Goal: Task Accomplishment & Management: Complete application form

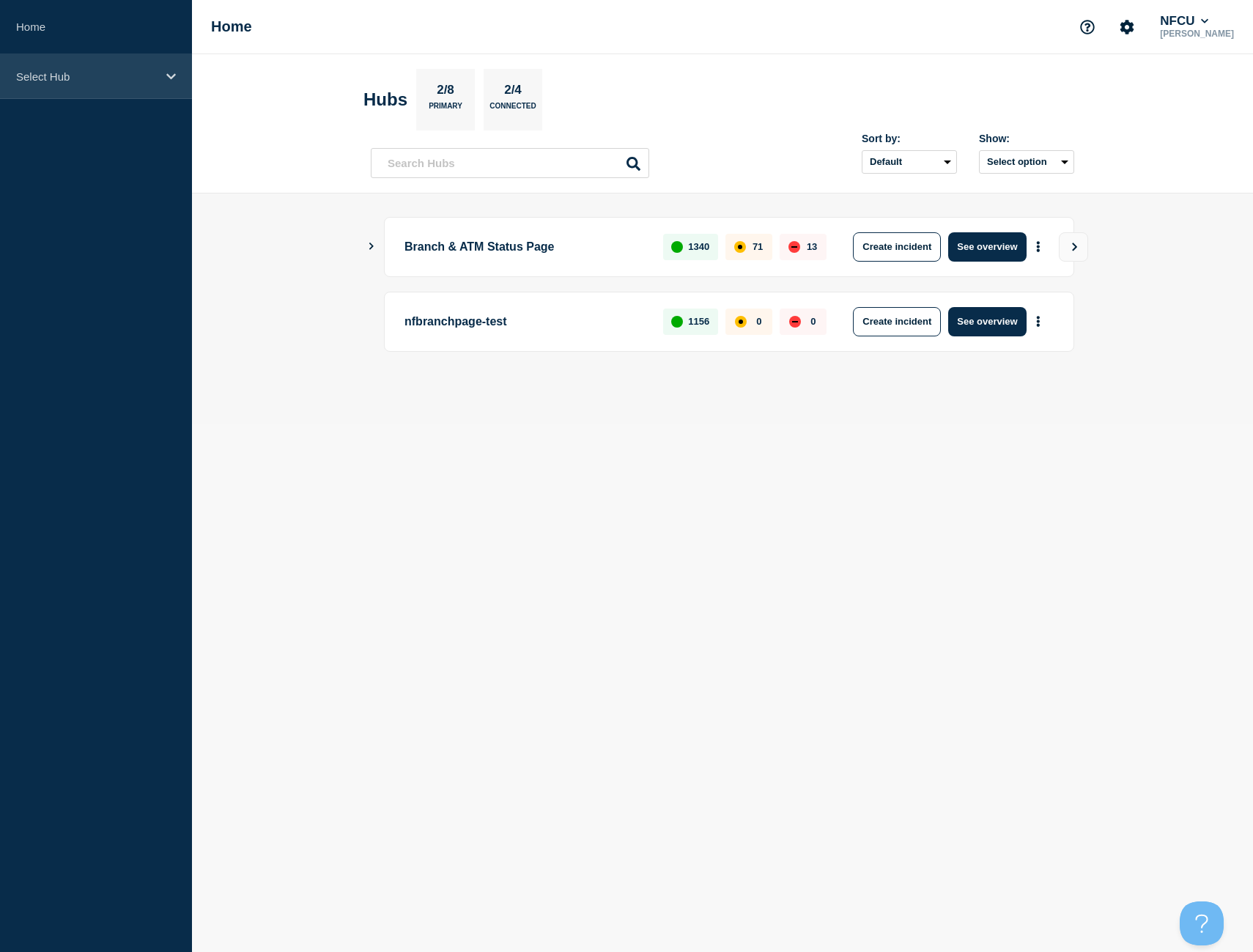
click at [84, 83] on div "Select Hub" at bounding box center [96, 77] width 192 height 45
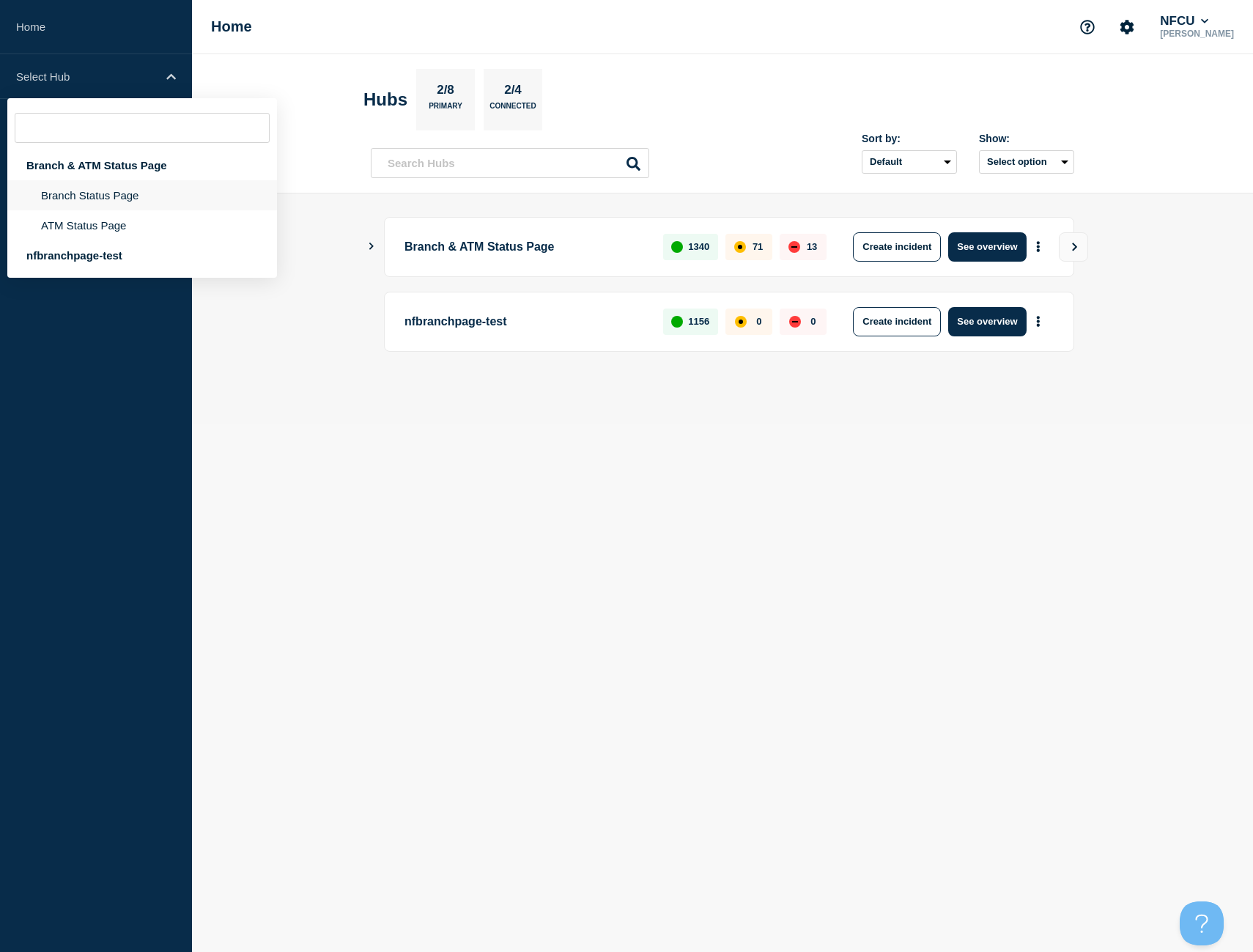
click at [127, 210] on li "Branch Status Page" at bounding box center [141, 225] width 270 height 30
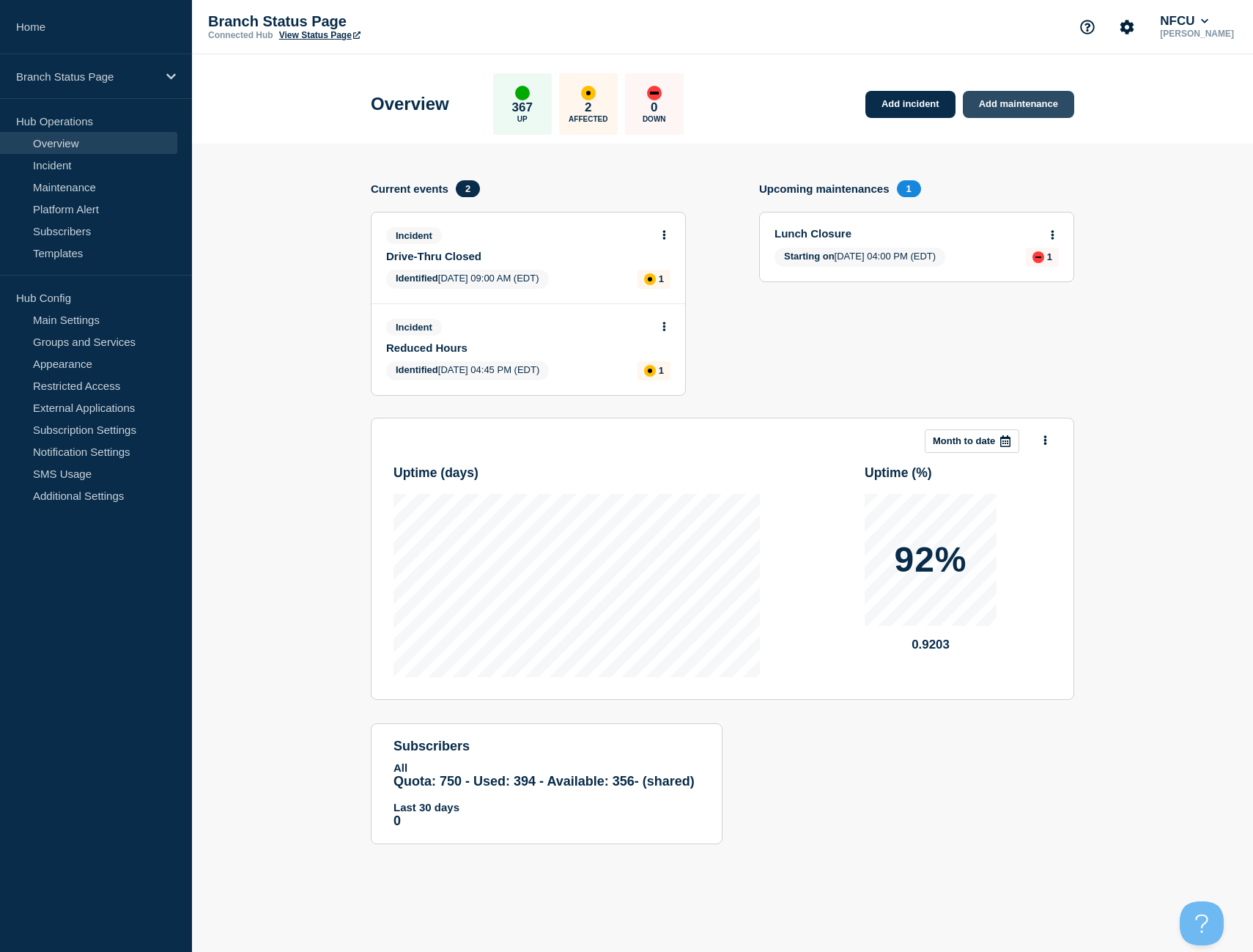
click at [1053, 105] on link "Add maintenance" at bounding box center [1018, 103] width 111 height 27
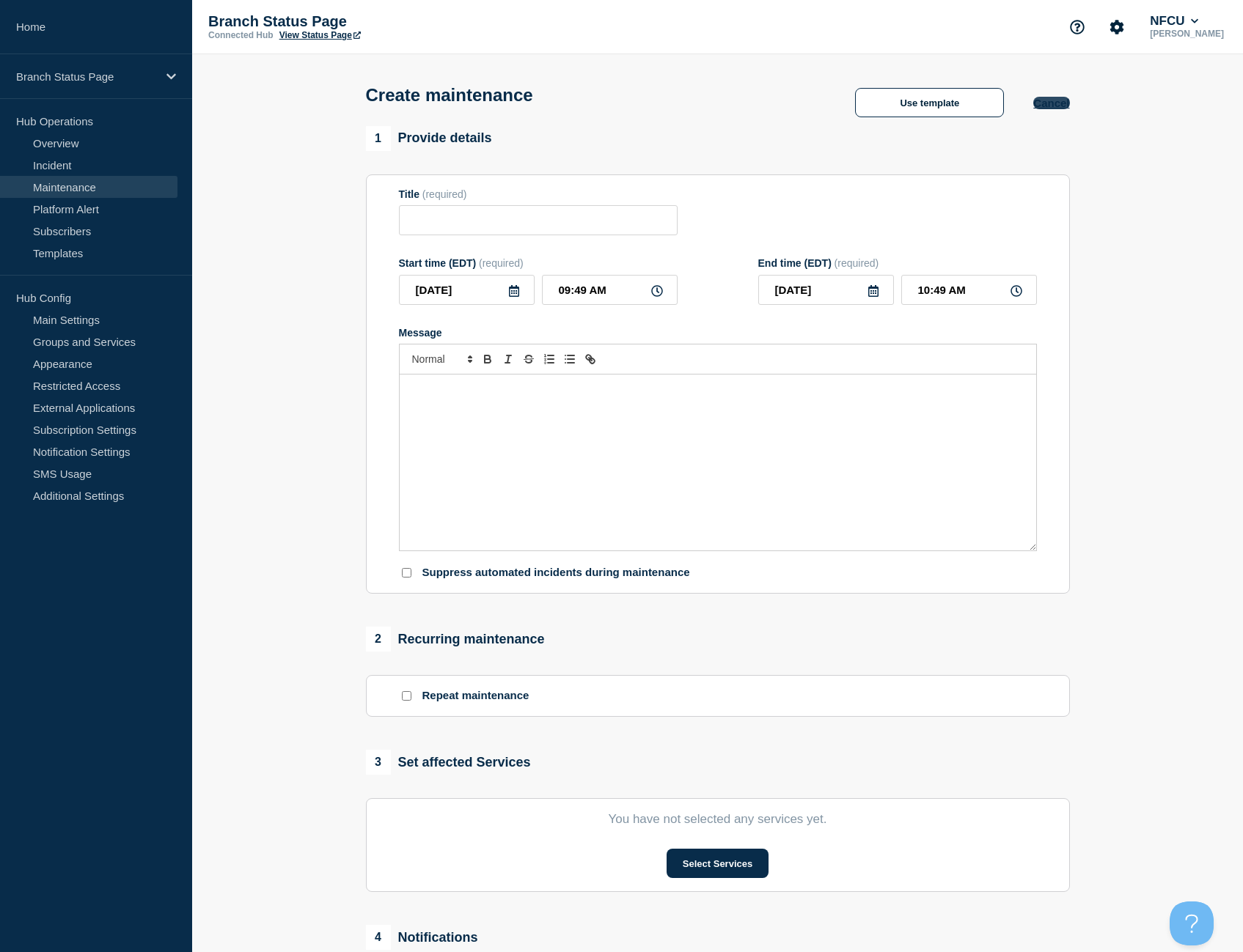
click at [1049, 103] on button "Cancel" at bounding box center [1052, 103] width 36 height 12
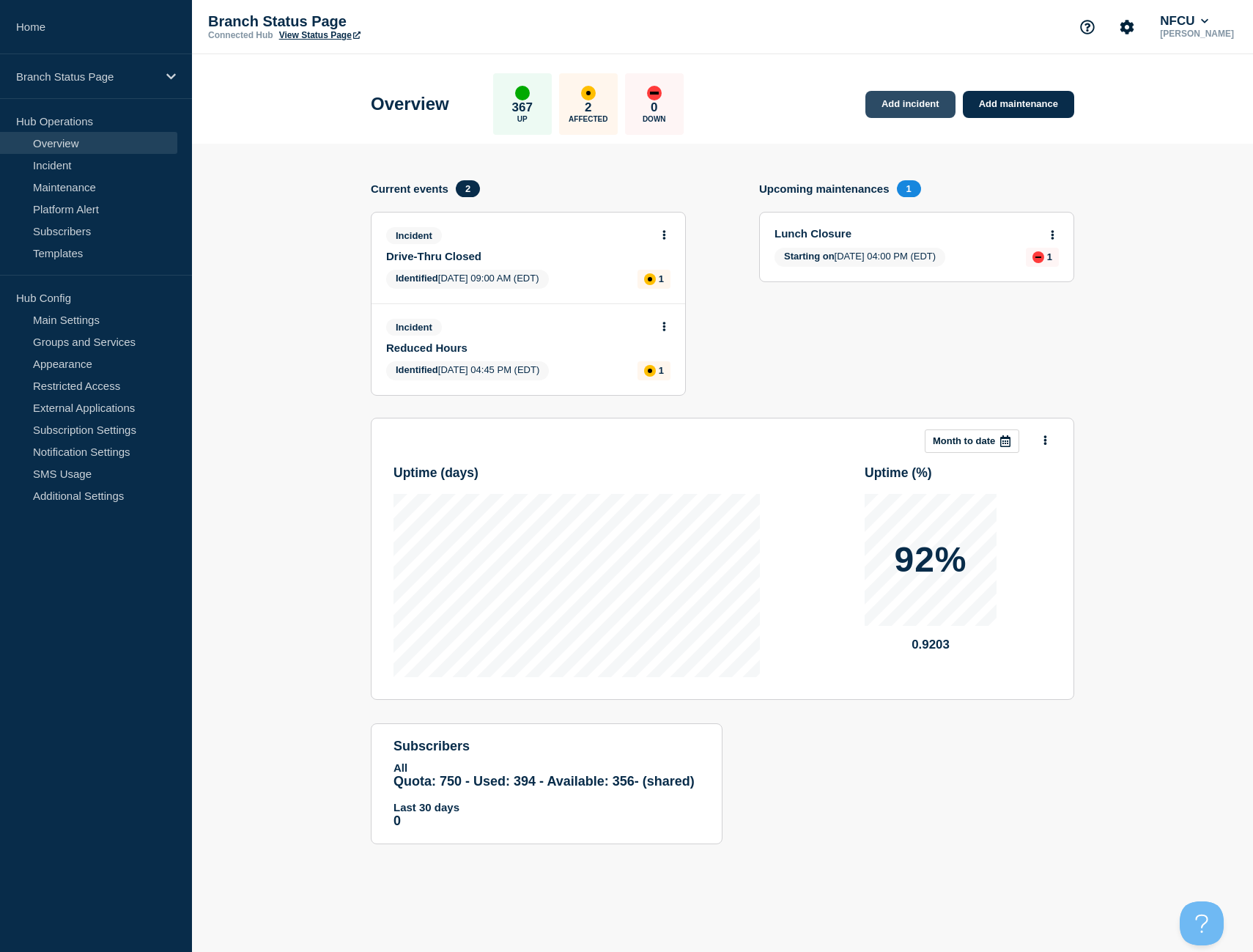
click at [940, 110] on link "Add incident" at bounding box center [911, 103] width 91 height 27
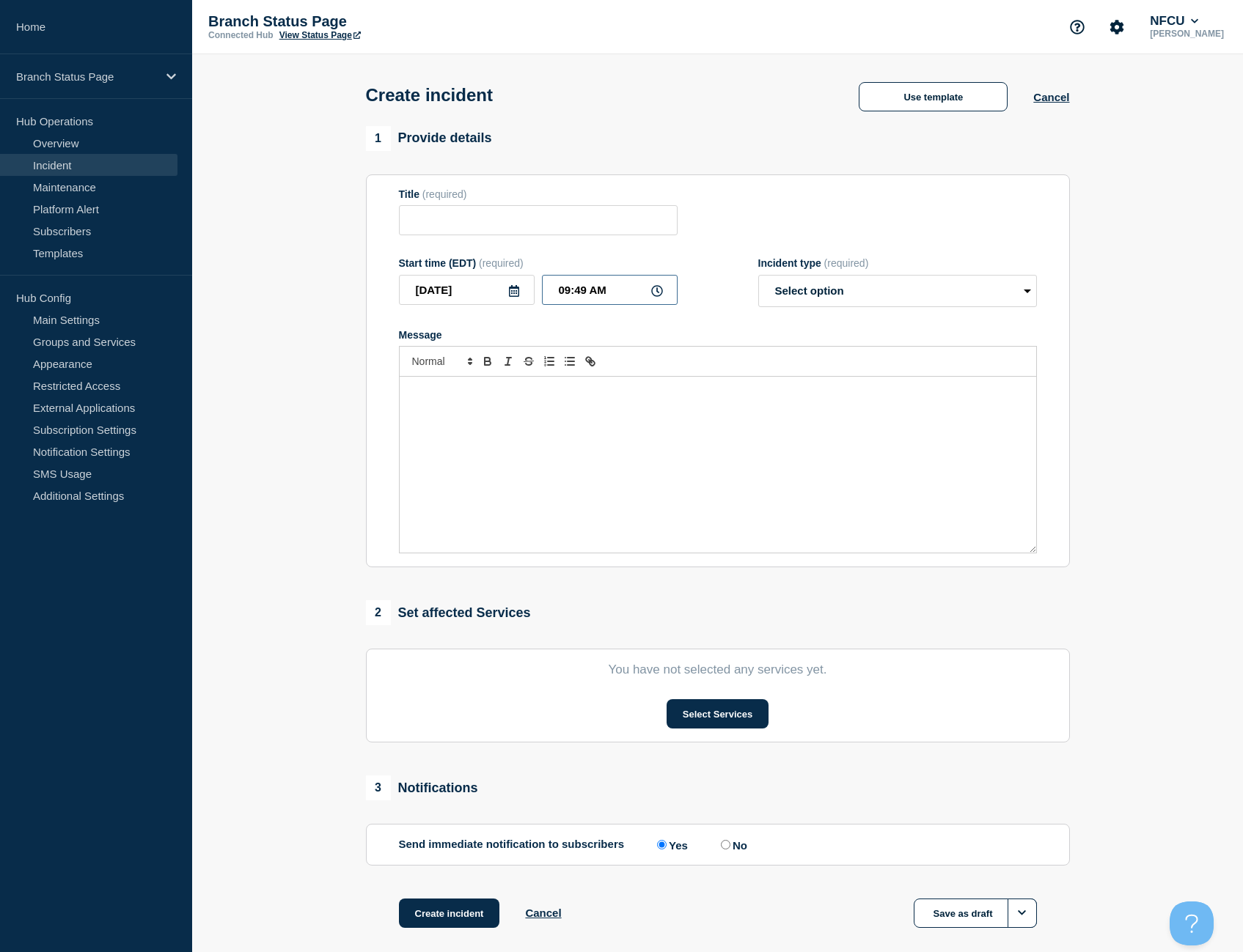
drag, startPoint x: 593, startPoint y: 296, endPoint x: 474, endPoint y: 289, distance: 119.2
click at [474, 289] on div "[DATE] 09:49 AM" at bounding box center [537, 290] width 279 height 30
type input "09:44 AM"
click at [895, 83] on div "Use template Cancel" at bounding box center [951, 96] width 236 height 31
click at [911, 96] on button "Use template" at bounding box center [932, 97] width 149 height 29
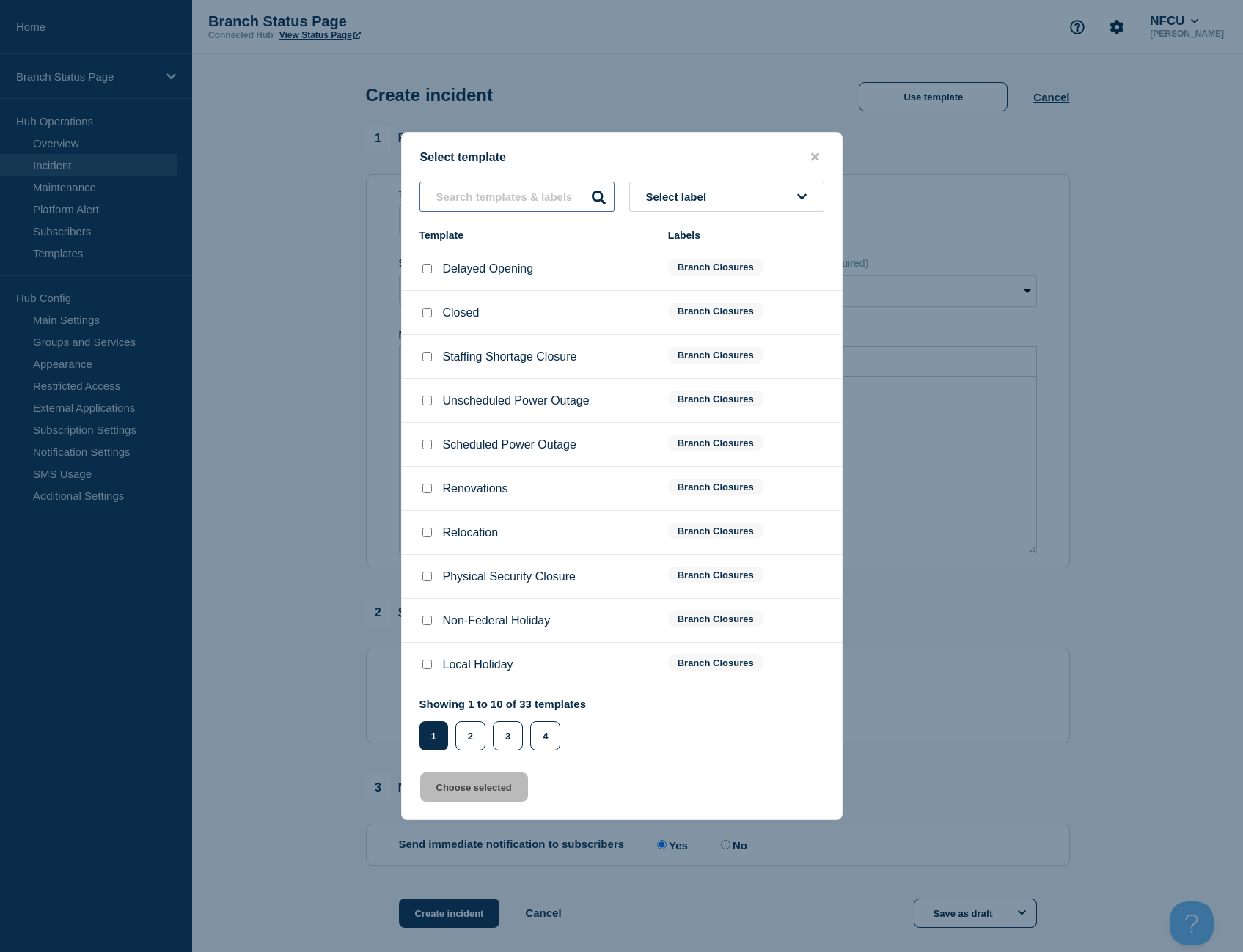
click at [461, 193] on input "text" at bounding box center [517, 197] width 195 height 30
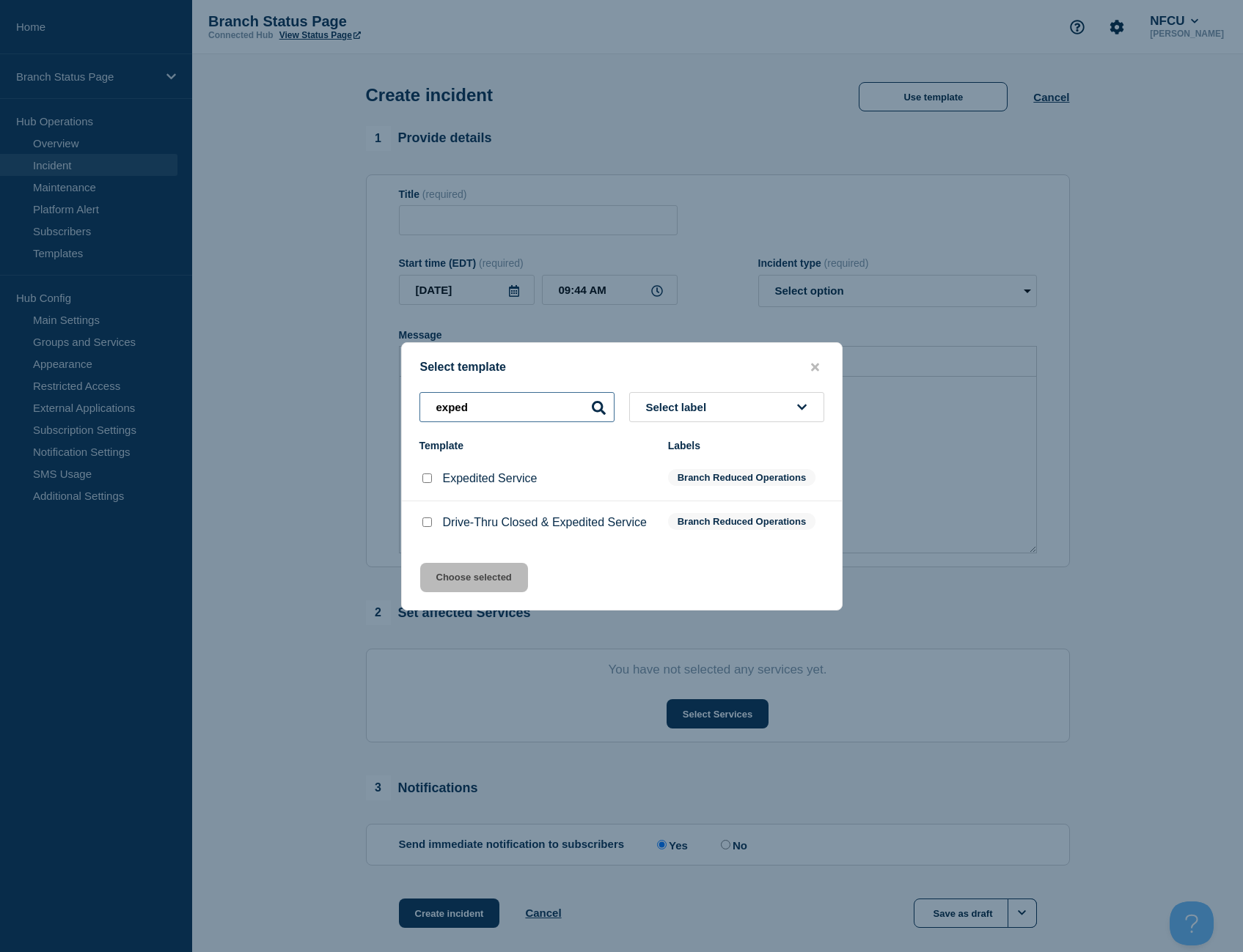
type input "exped"
click at [427, 482] on input "Expedited Service checkbox" at bounding box center [427, 478] width 9 height 9
checkbox input "true"
click at [462, 583] on button "Choose selected" at bounding box center [474, 578] width 108 height 29
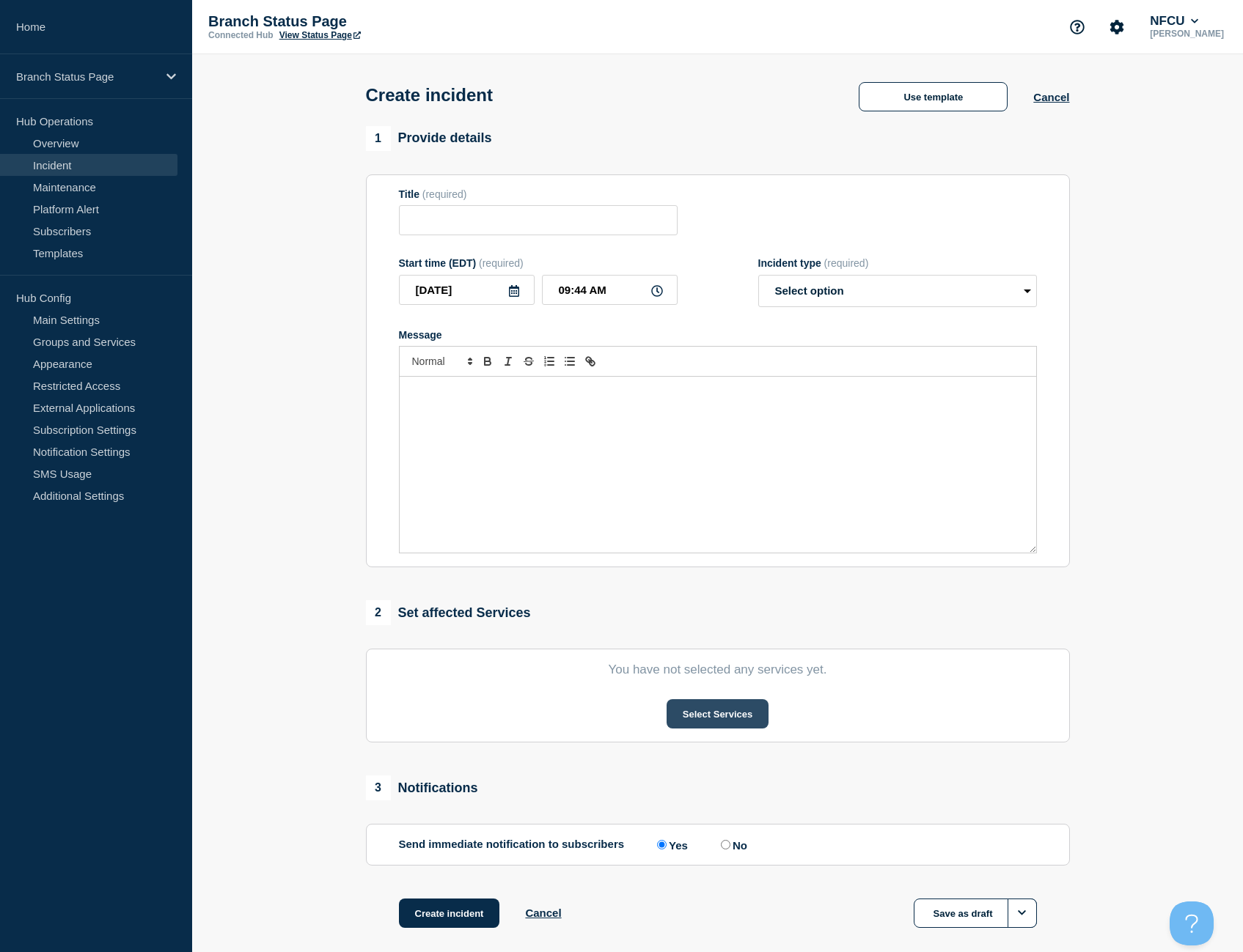
type input "Expedited Service"
select select "identified"
click at [675, 711] on button "Select Services" at bounding box center [718, 714] width 102 height 29
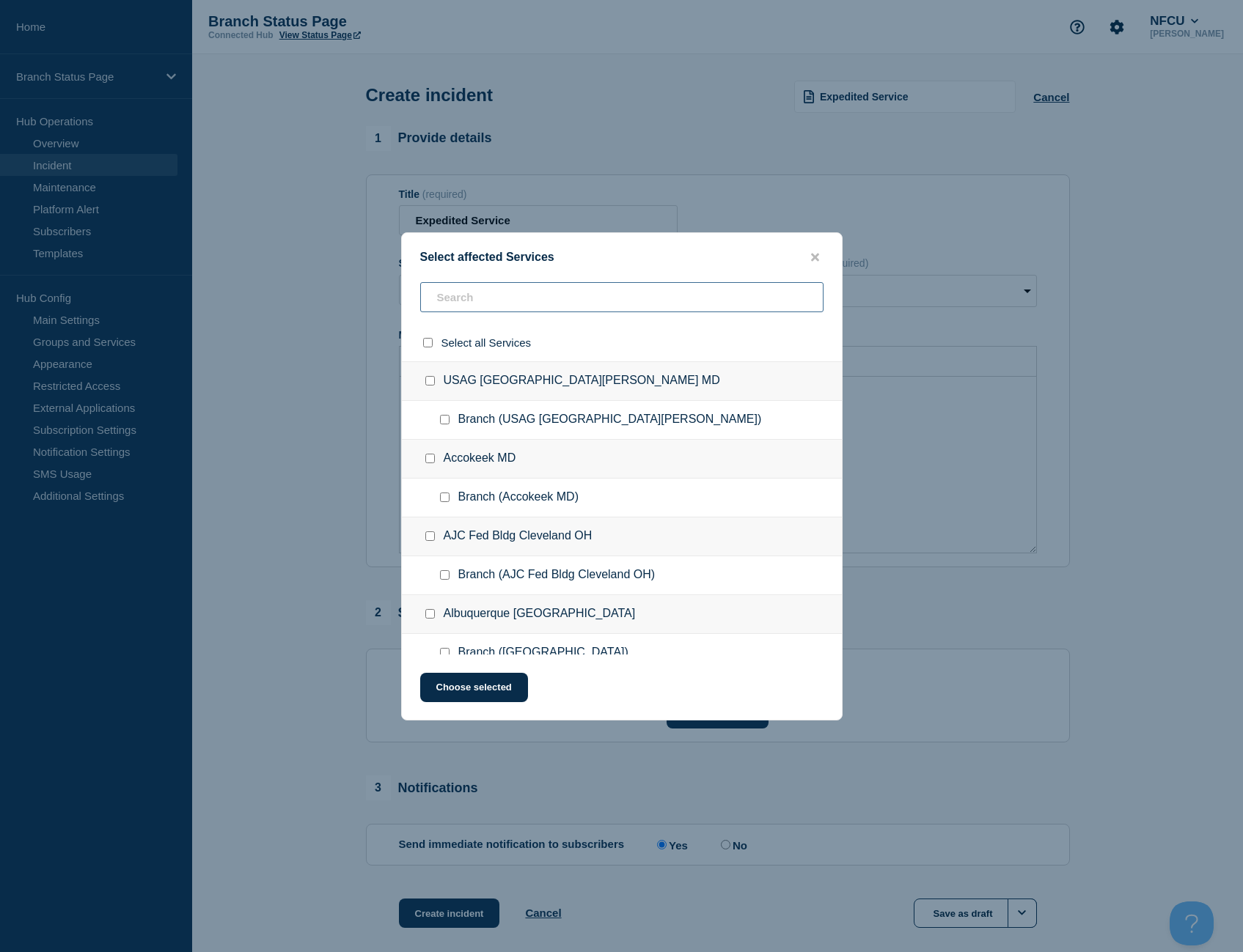
click at [495, 297] on input "text" at bounding box center [621, 297] width 403 height 30
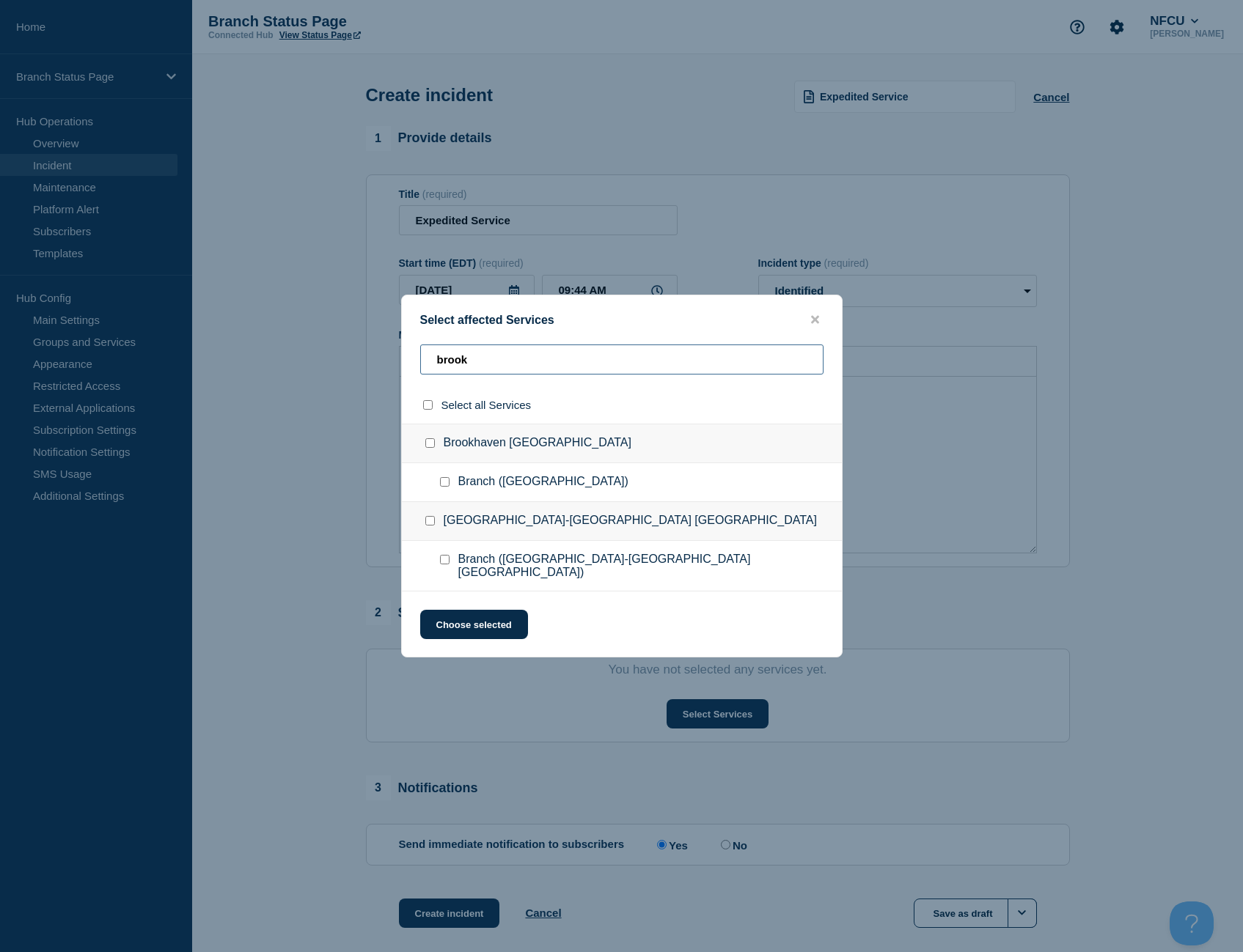
type input "brook"
click at [443, 486] on input "Branch (Brookhaven GA) checkbox" at bounding box center [444, 481] width 9 height 9
checkbox input "true"
click at [479, 621] on button "Choose selected" at bounding box center [474, 624] width 108 height 29
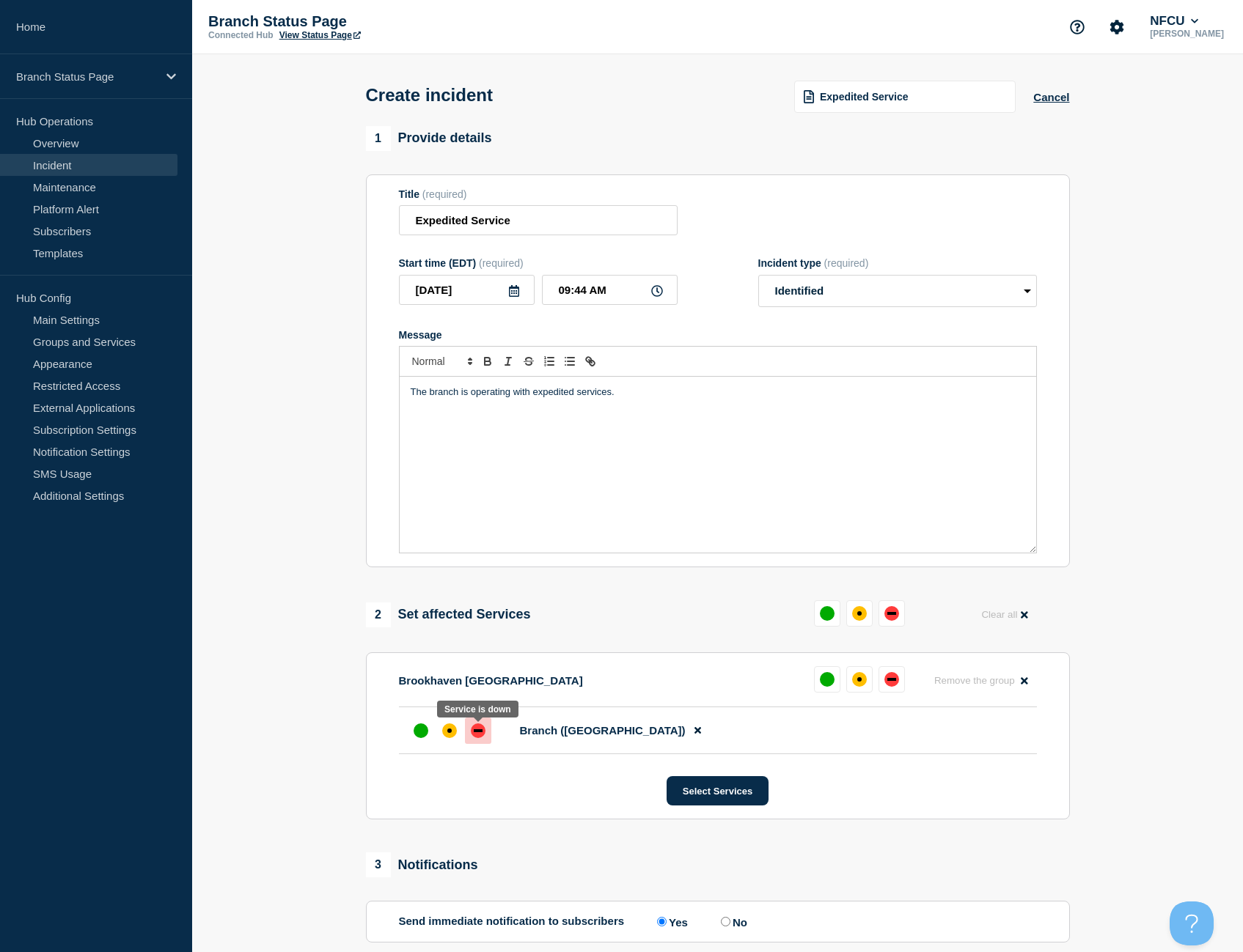
click at [473, 725] on div at bounding box center [478, 730] width 27 height 27
click at [451, 732] on div "affected" at bounding box center [449, 730] width 4 height 4
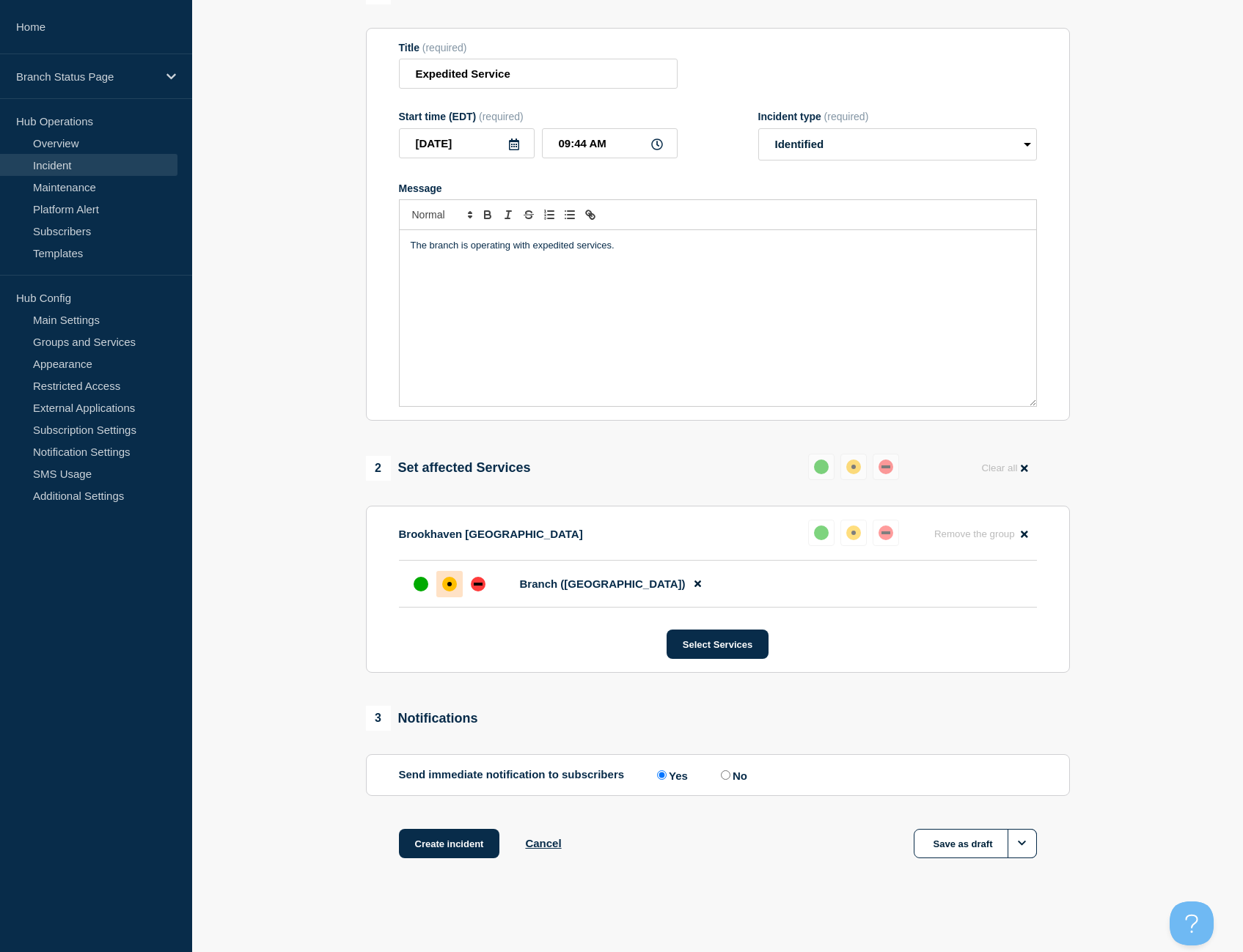
scroll to position [152, 0]
click at [452, 842] on button "Create incident" at bounding box center [449, 842] width 101 height 29
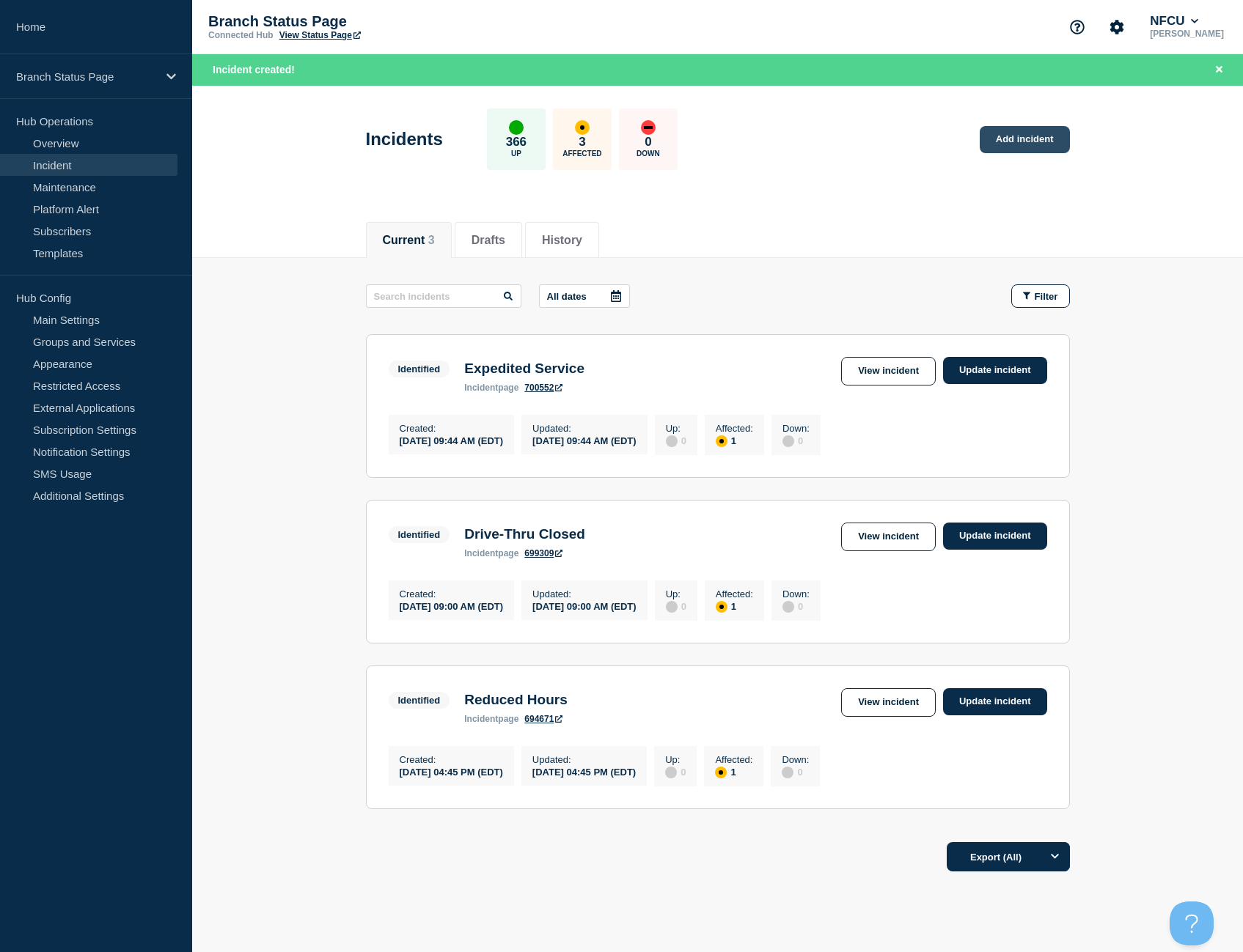
click at [1033, 136] on link "Add incident" at bounding box center [1025, 139] width 91 height 27
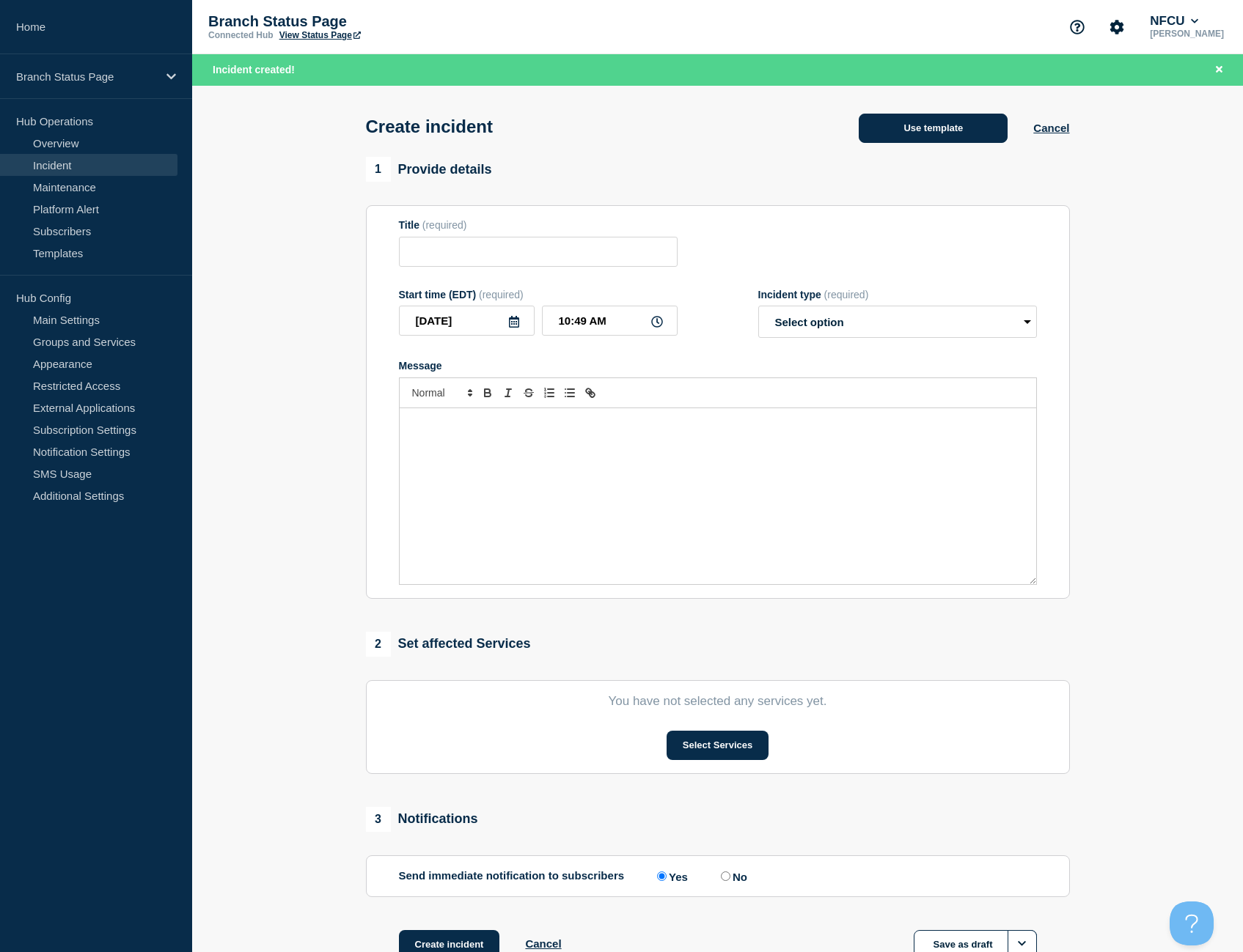
click at [969, 127] on button "Use template" at bounding box center [932, 128] width 149 height 29
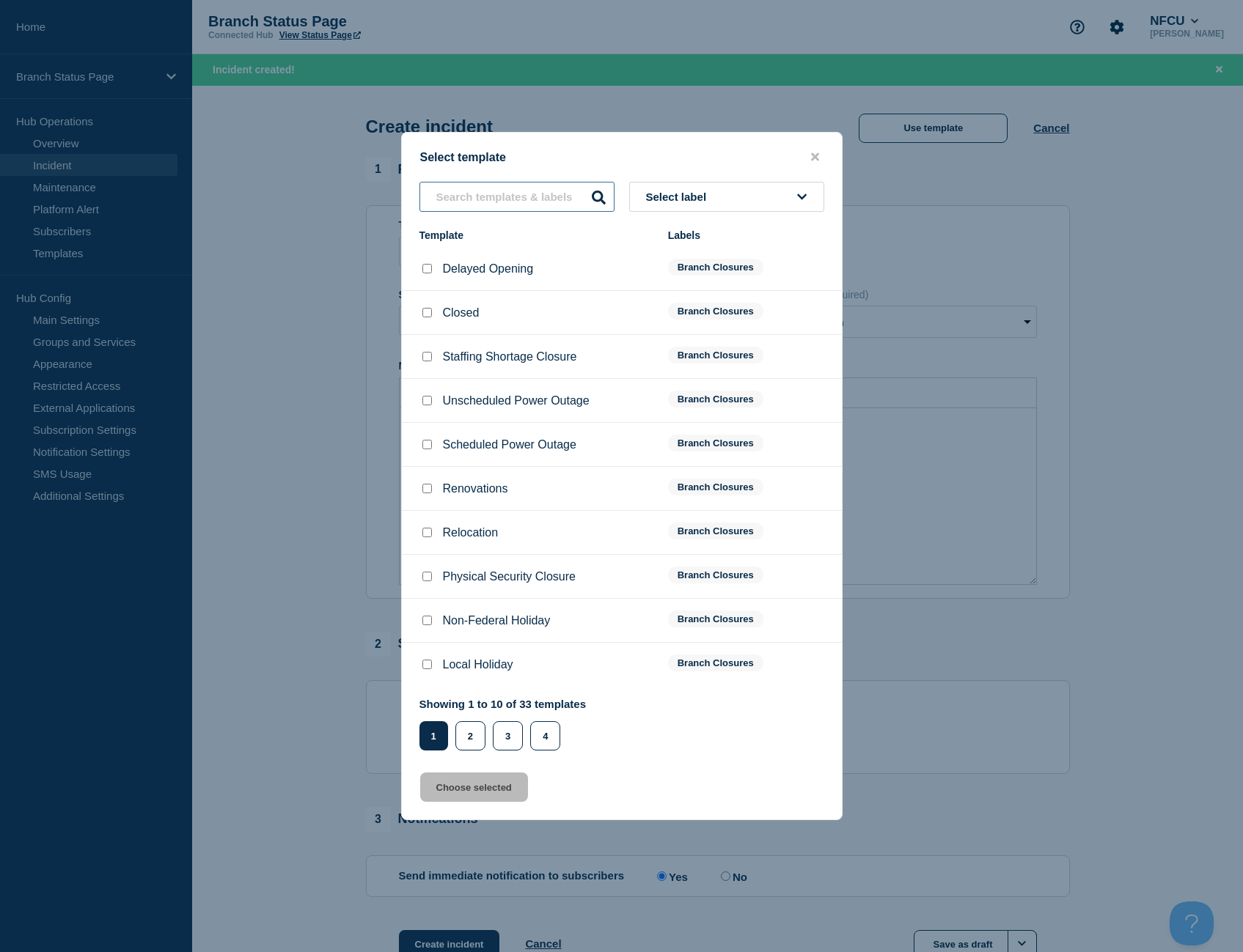
click at [503, 207] on input "text" at bounding box center [517, 197] width 195 height 30
click at [425, 400] on input "Unscheduled Power Outage checkbox" at bounding box center [427, 400] width 9 height 9
checkbox input "true"
click at [491, 799] on button "Choose selected" at bounding box center [474, 787] width 108 height 29
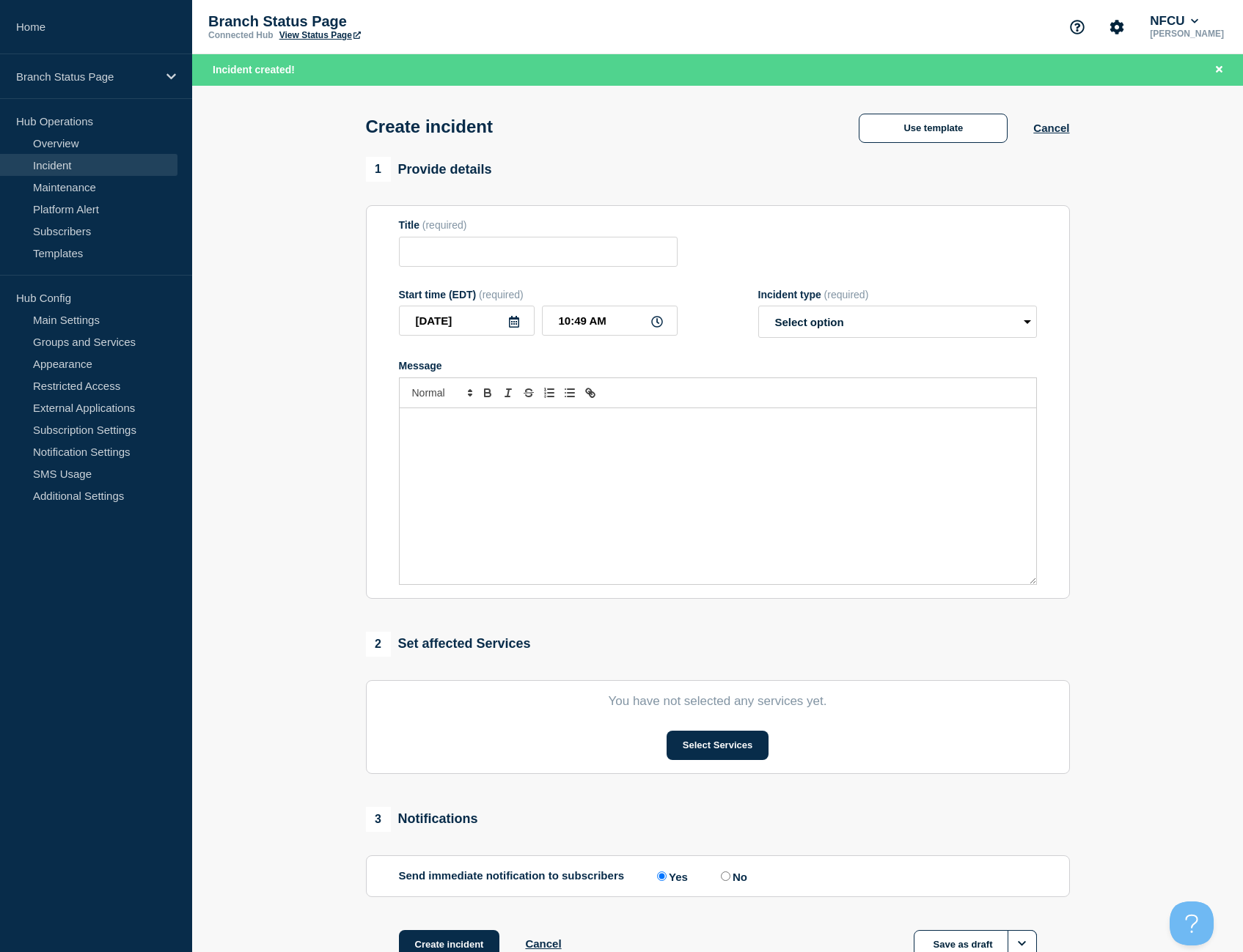
type input "Unscheduled Power Outage"
select select "identified"
drag, startPoint x: 609, startPoint y: 319, endPoint x: 444, endPoint y: 296, distance: 166.6
click at [444, 296] on div "Start time (EDT) (required) [DATE] 10:49 AM" at bounding box center [537, 314] width 279 height 50
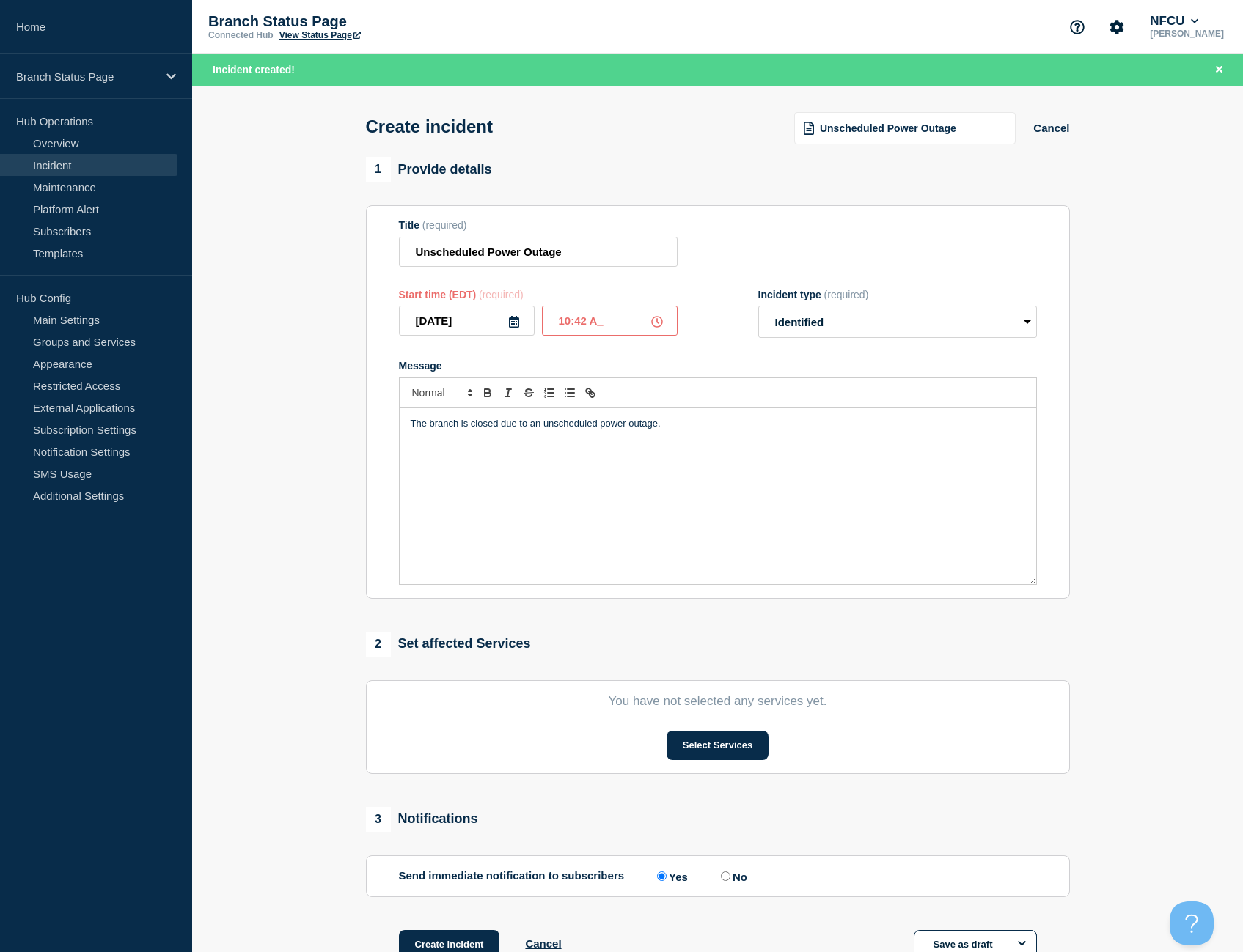
type input "10:42 AM"
click at [719, 745] on button "Select Services" at bounding box center [718, 745] width 102 height 29
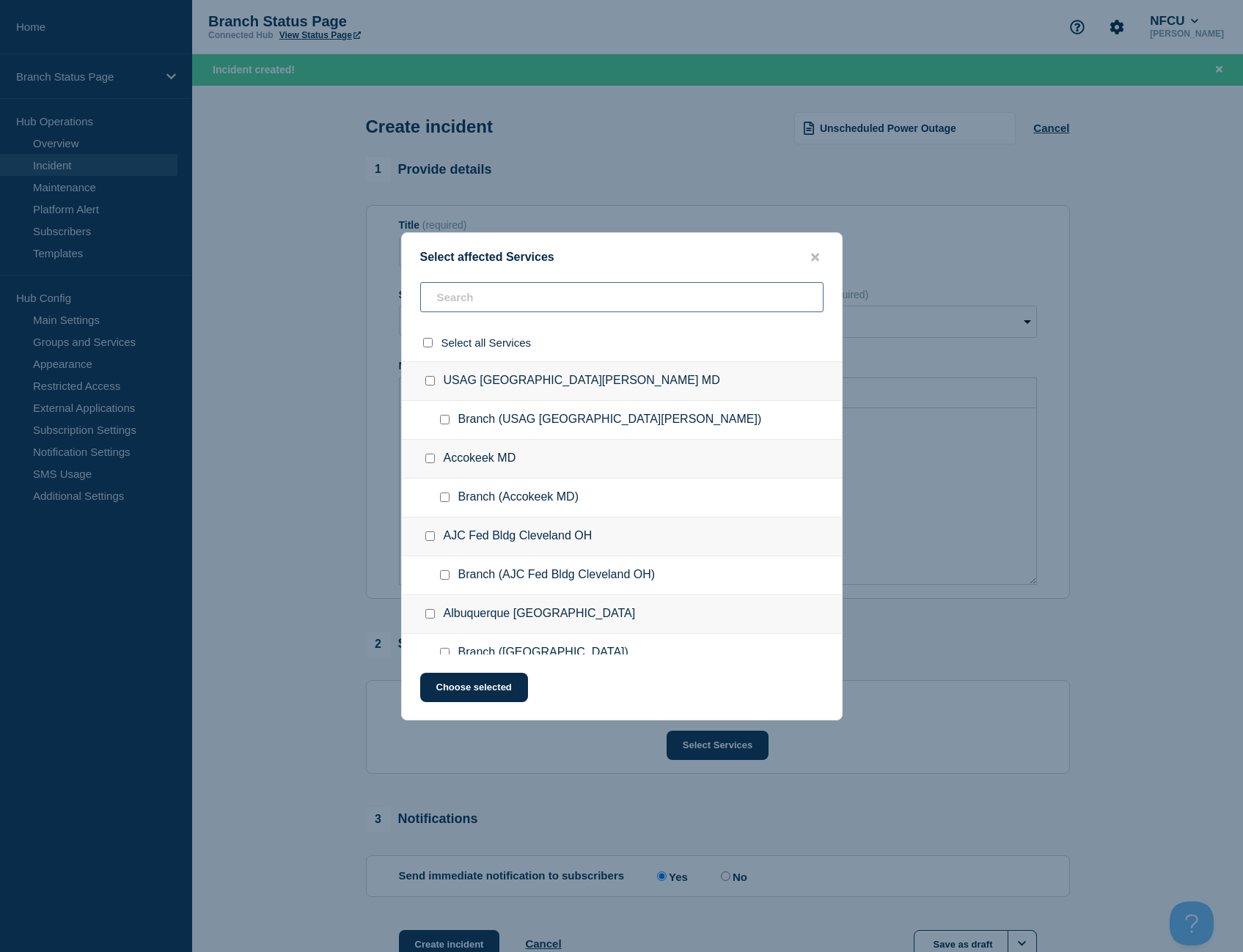
click at [540, 301] on input "text" at bounding box center [621, 297] width 403 height 30
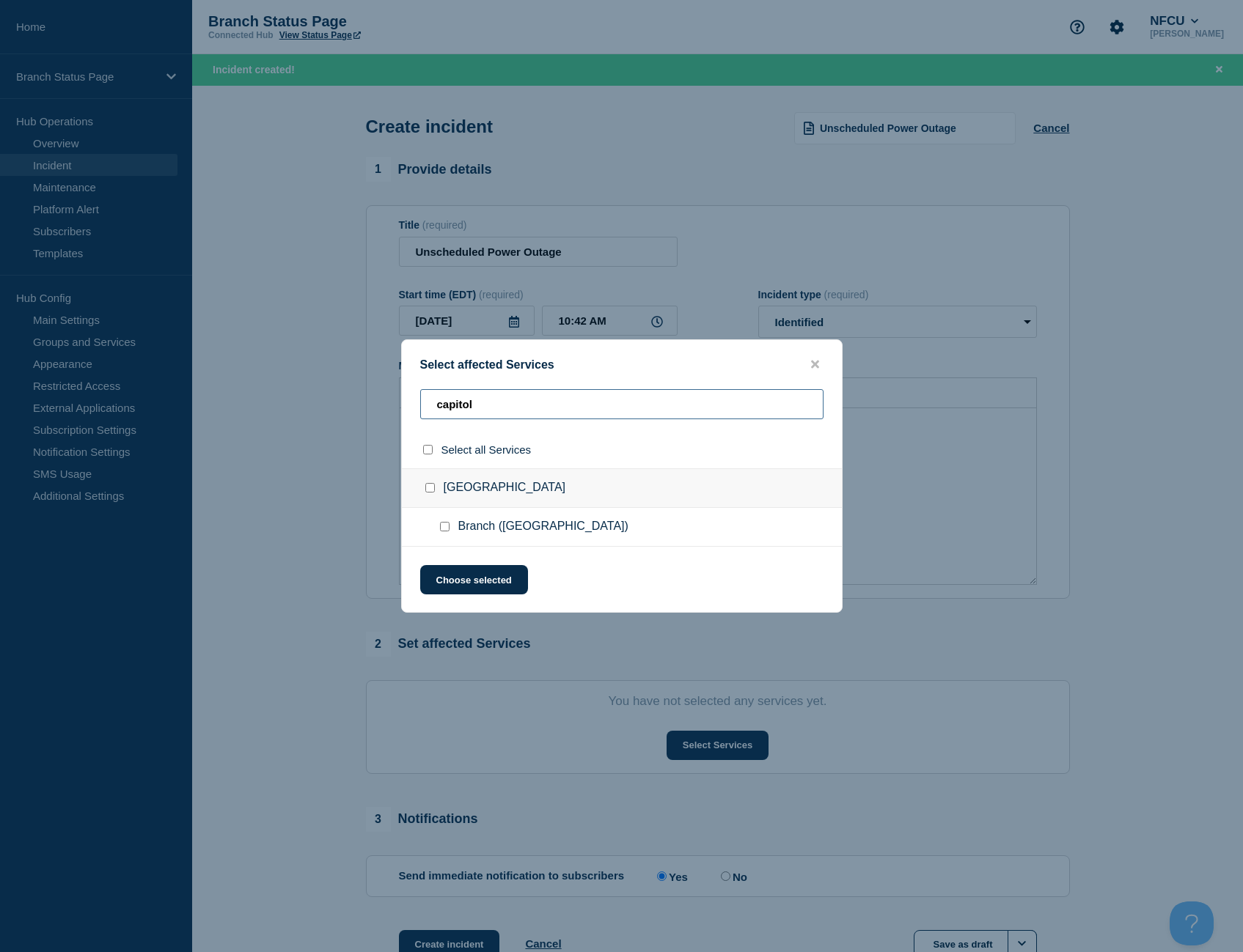
type input "capitol"
click at [448, 525] on input "Branch (Capitol Heights MD) checkbox" at bounding box center [444, 526] width 9 height 9
checkbox input "true"
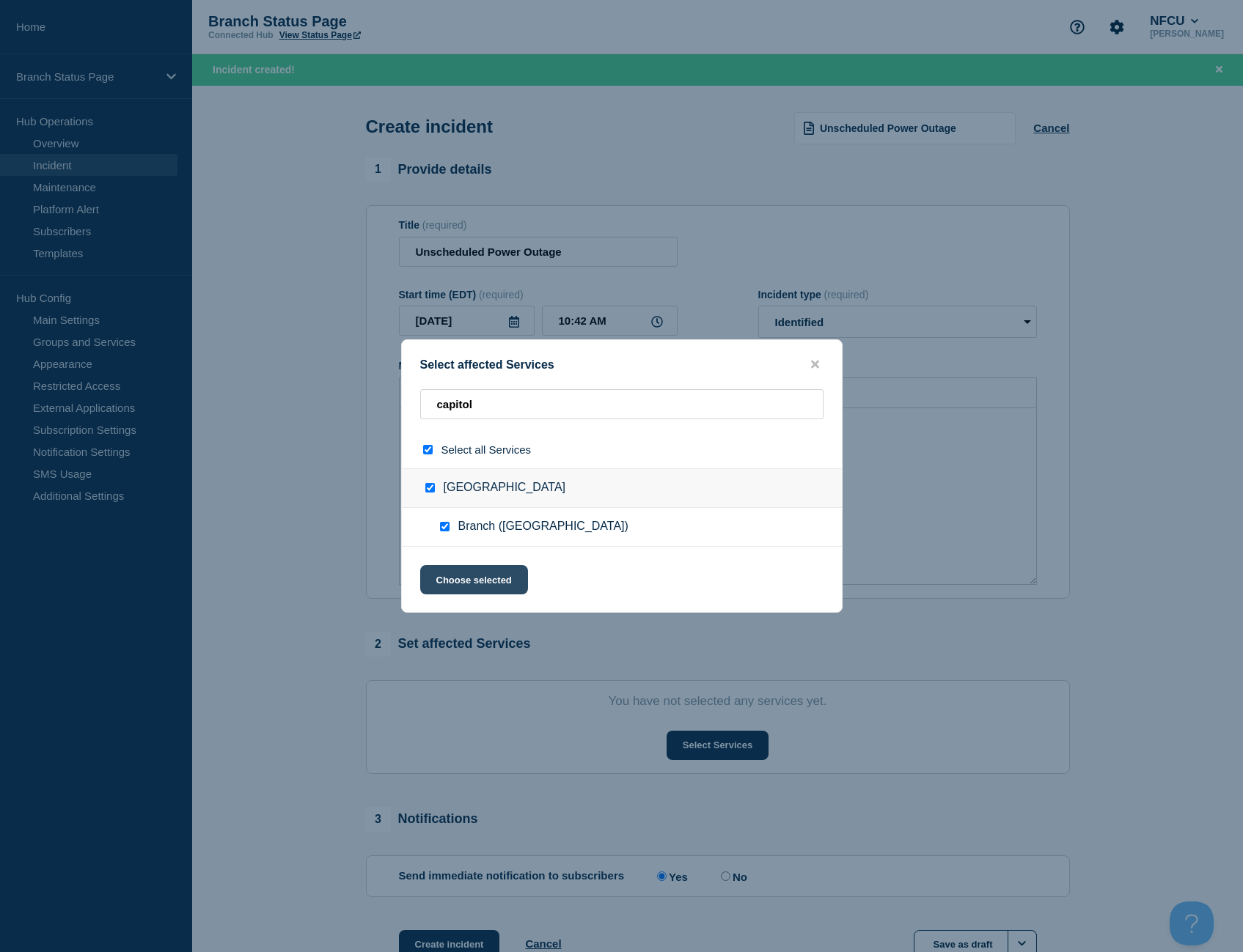
click at [484, 572] on button "Choose selected" at bounding box center [474, 579] width 108 height 29
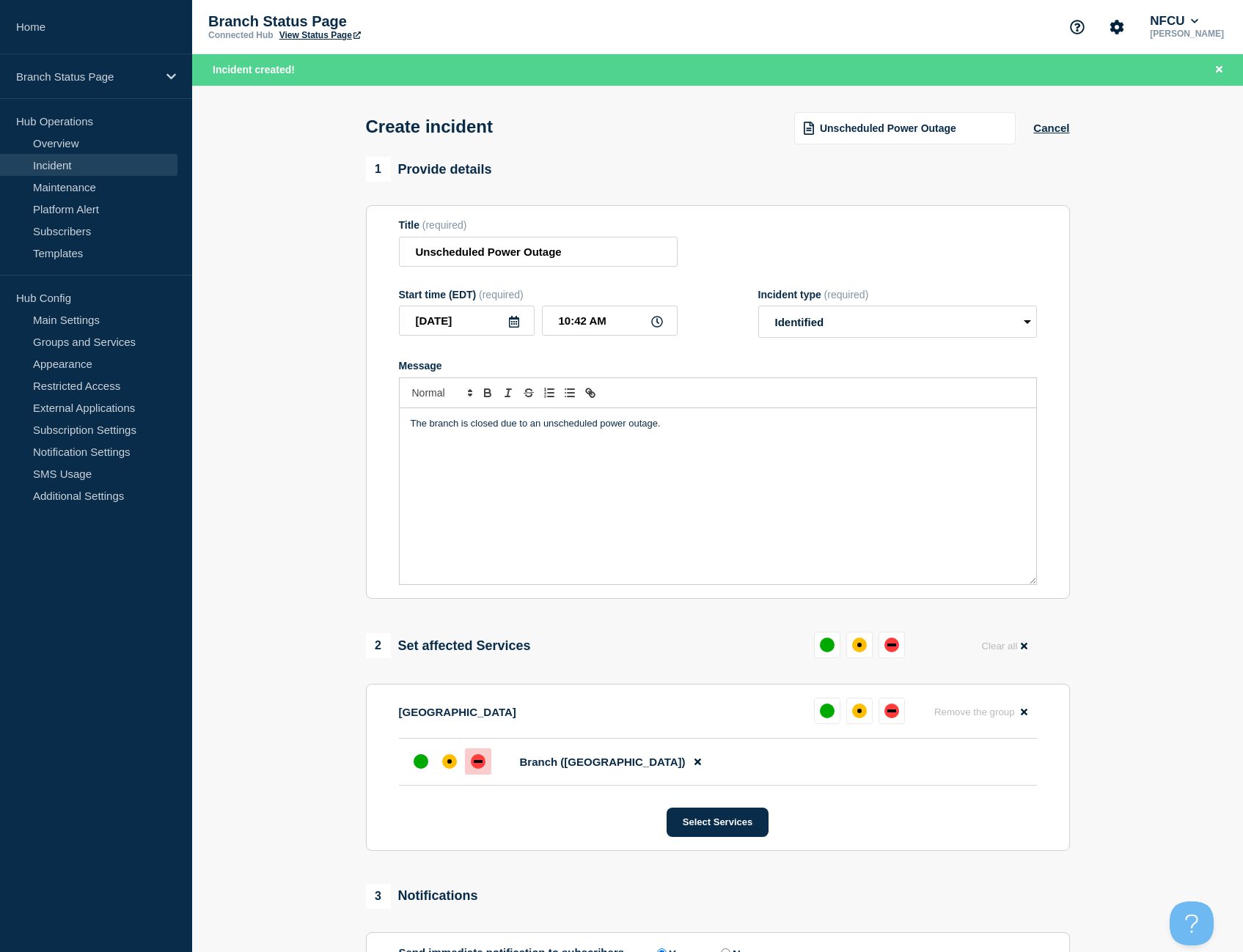
click at [470, 770] on div at bounding box center [478, 761] width 27 height 27
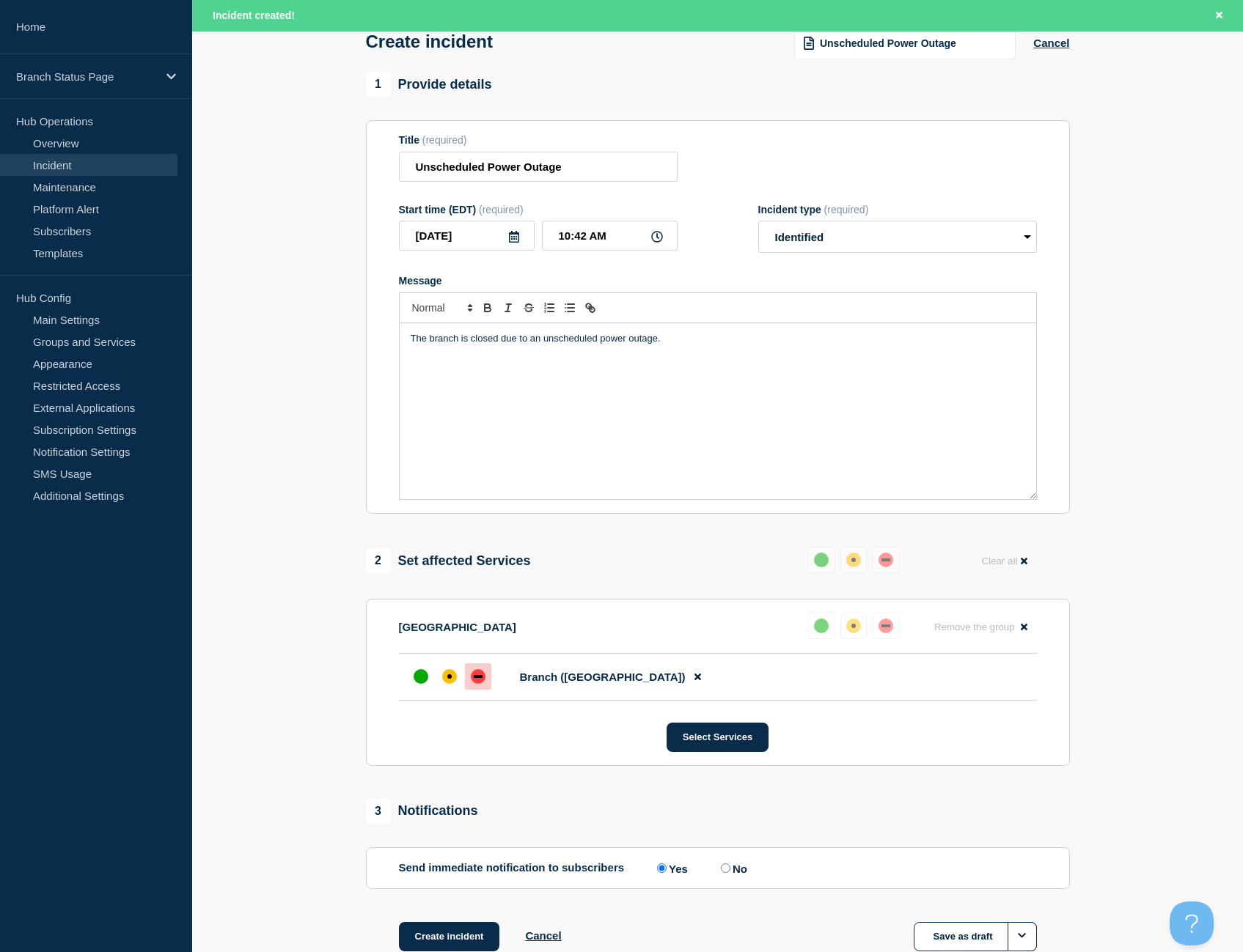
scroll to position [183, 0]
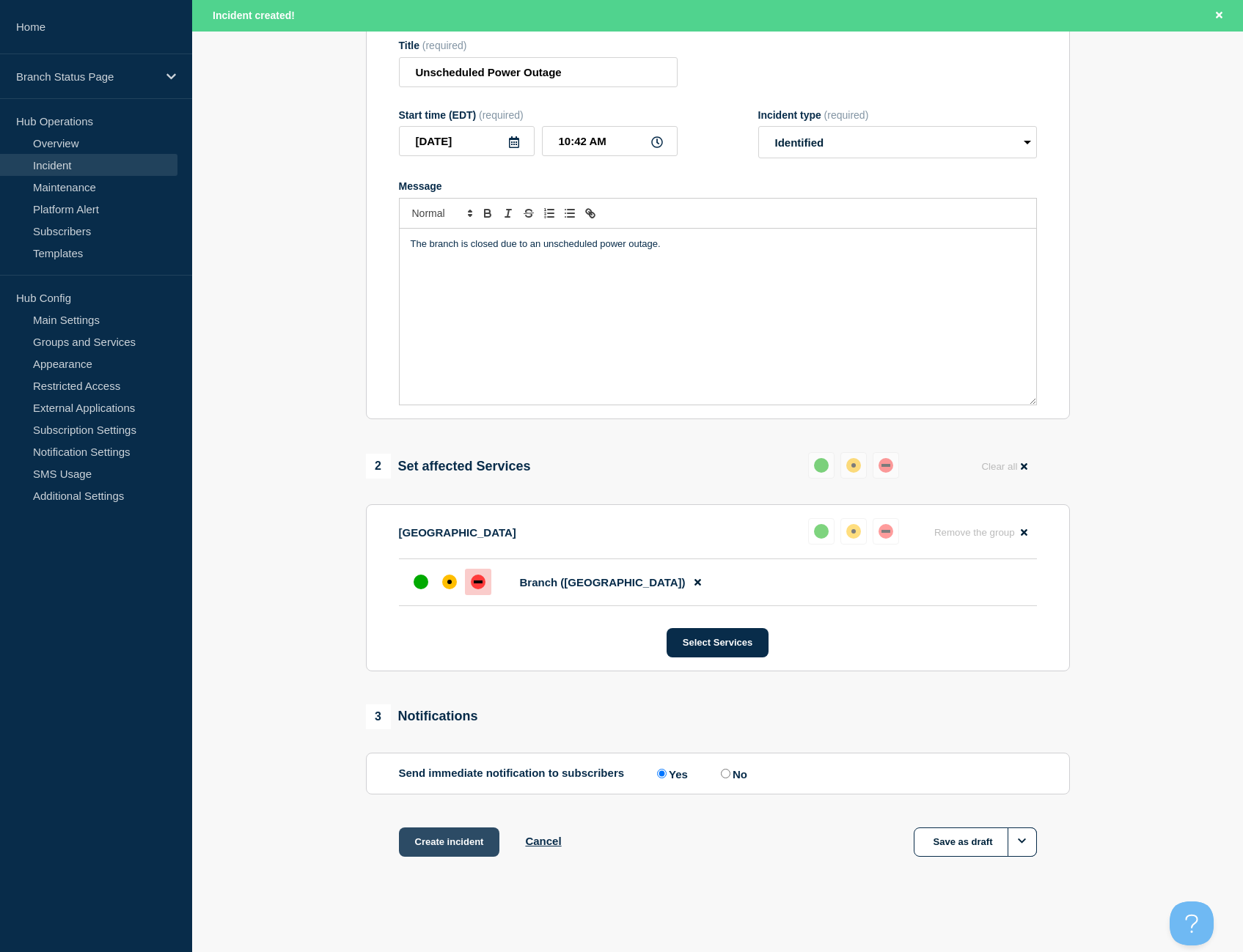
click at [470, 842] on button "Create incident" at bounding box center [449, 842] width 101 height 29
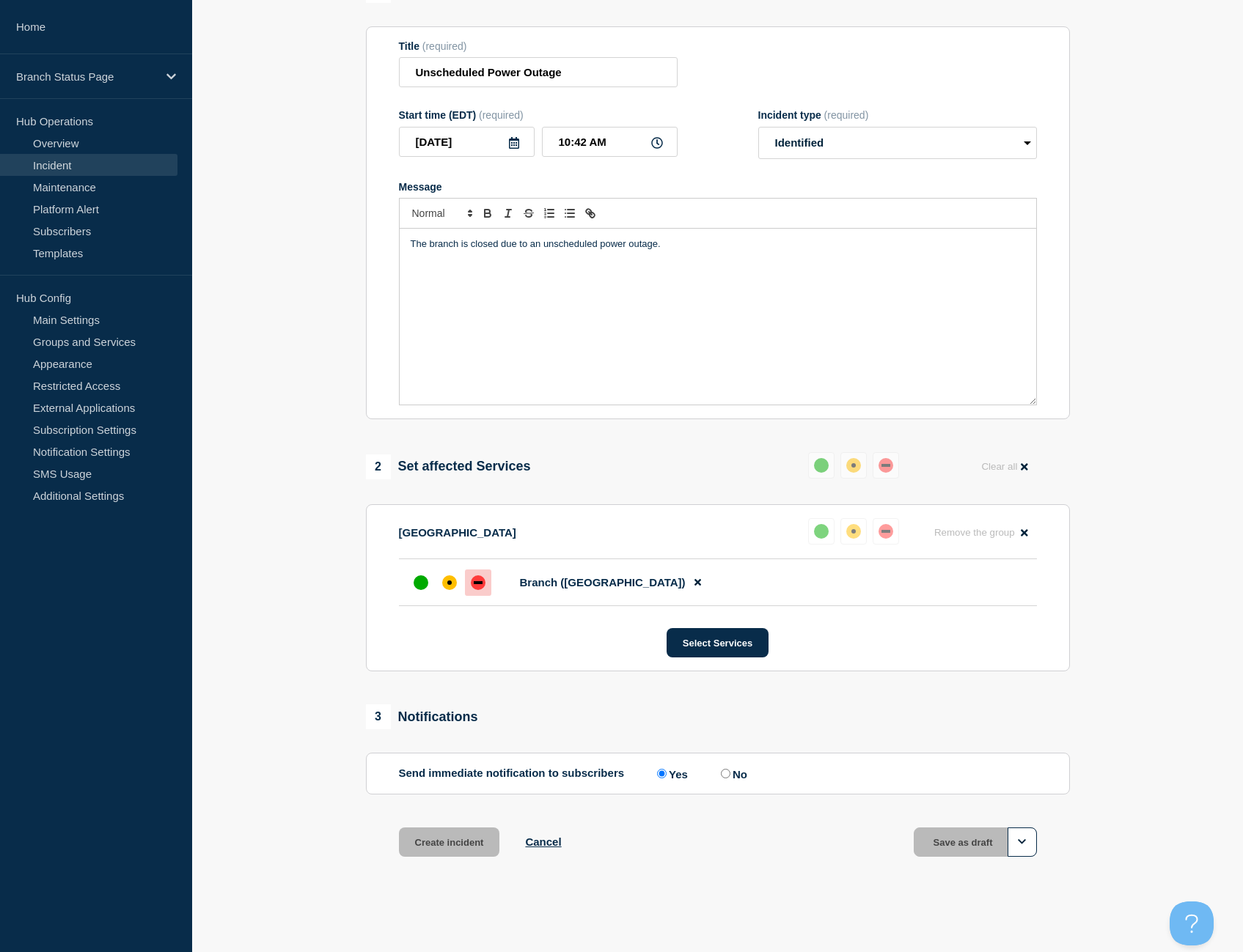
scroll to position [152, 0]
